Goal: Transaction & Acquisition: Subscribe to service/newsletter

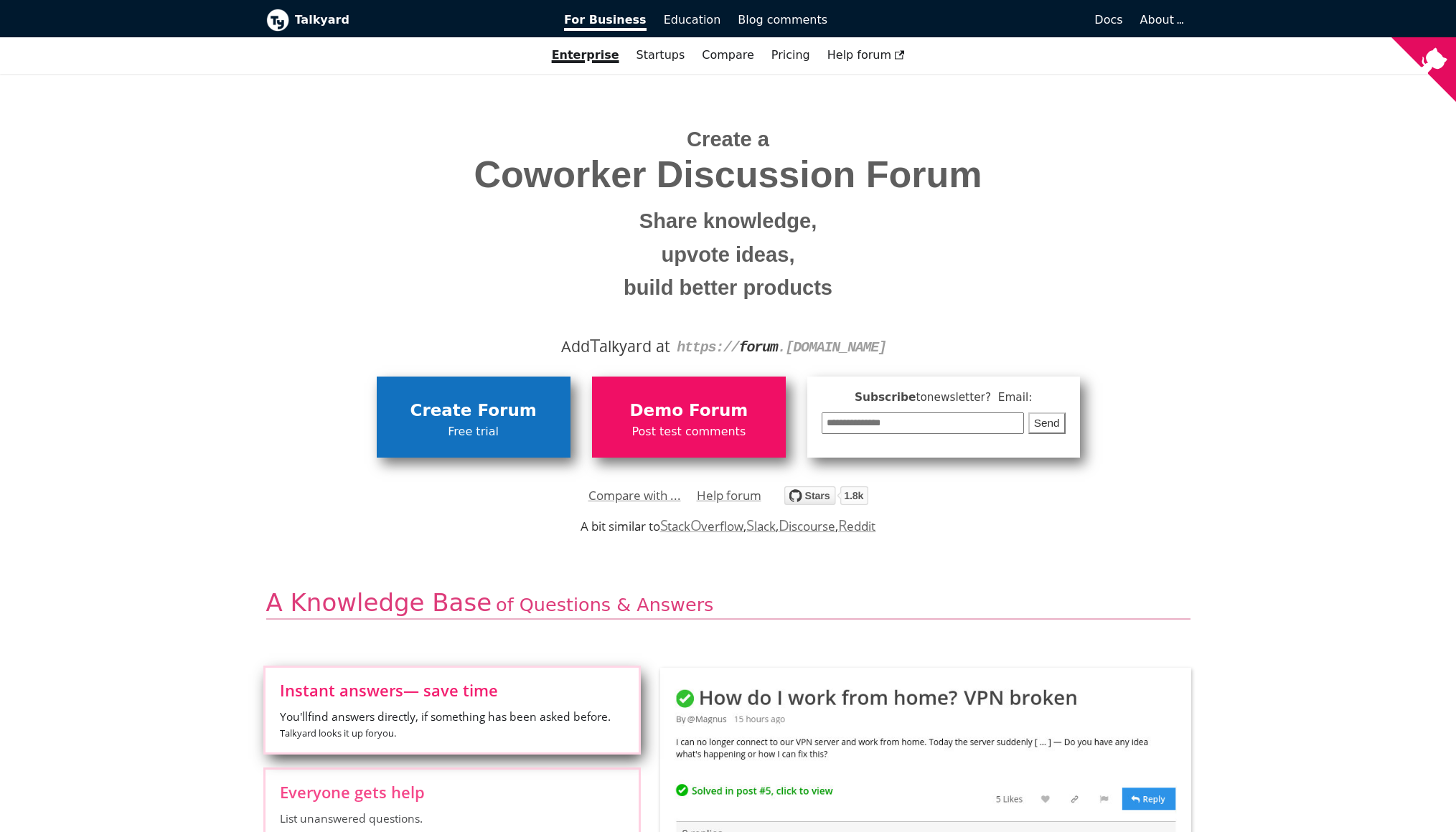
click at [531, 423] on span "Free trial" at bounding box center [473, 432] width 180 height 19
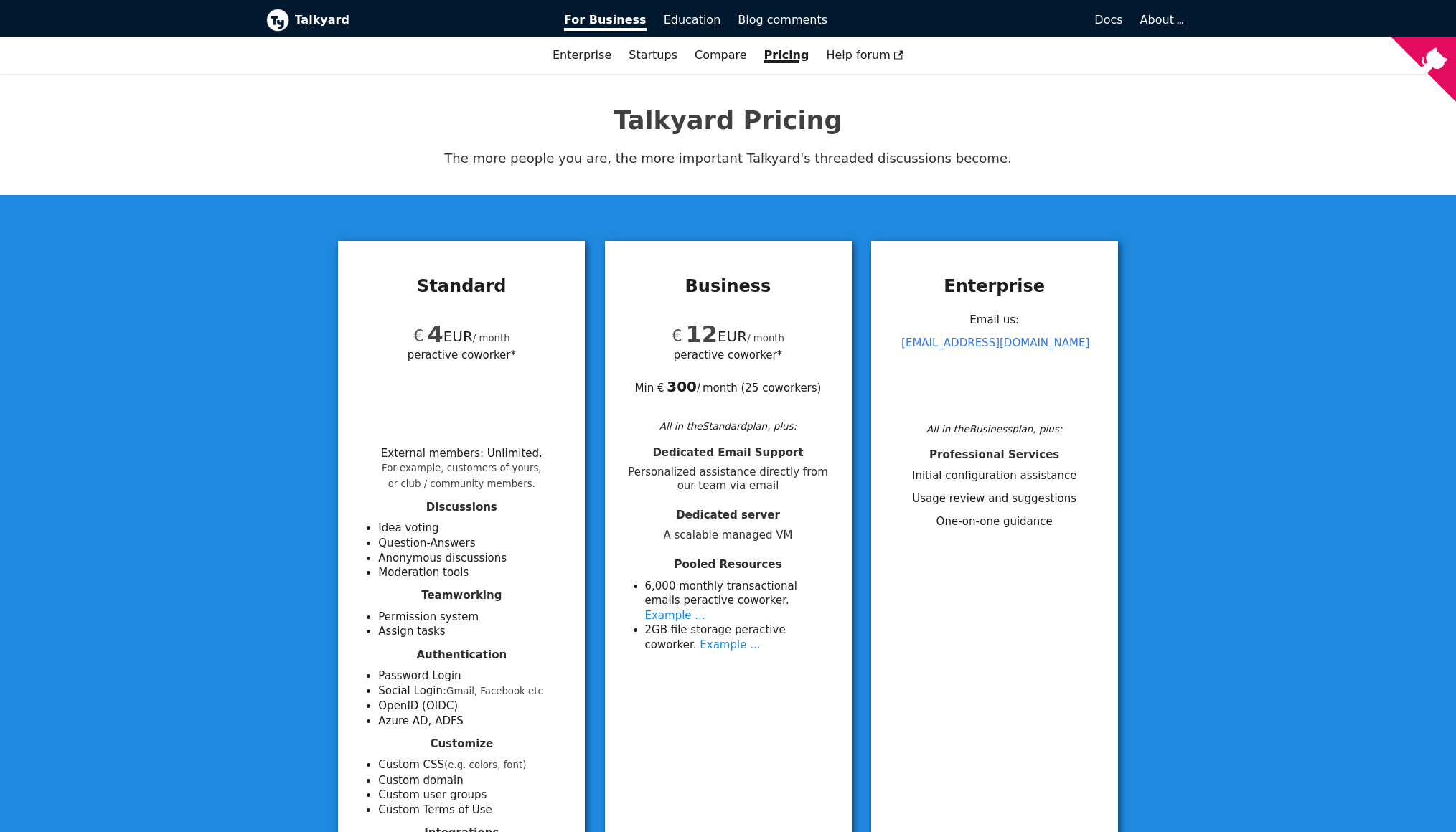
click at [278, 19] on img at bounding box center [278, 20] width 23 height 23
